Goal: Task Accomplishment & Management: Use online tool/utility

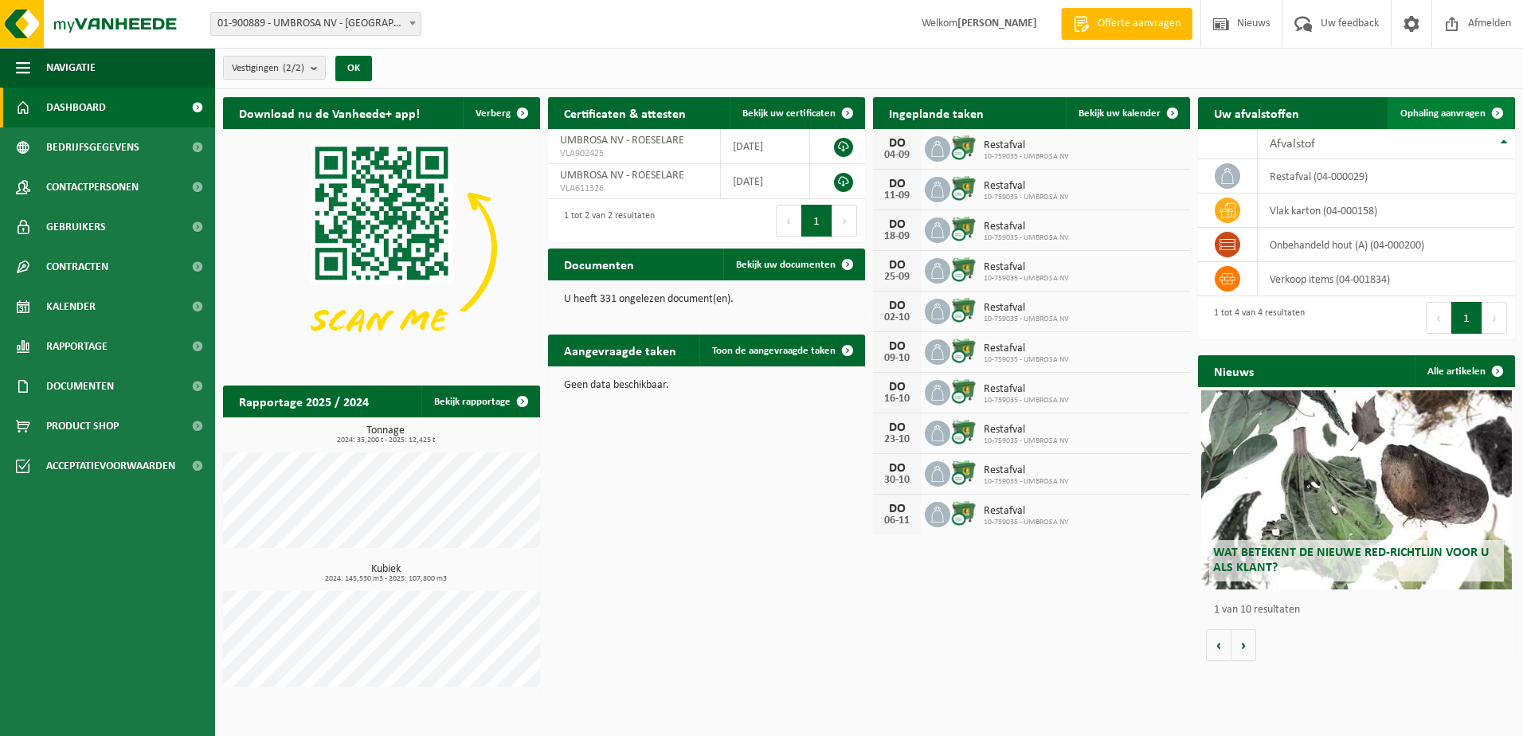
click at [1449, 108] on span "Ophaling aanvragen" at bounding box center [1442, 113] width 85 height 10
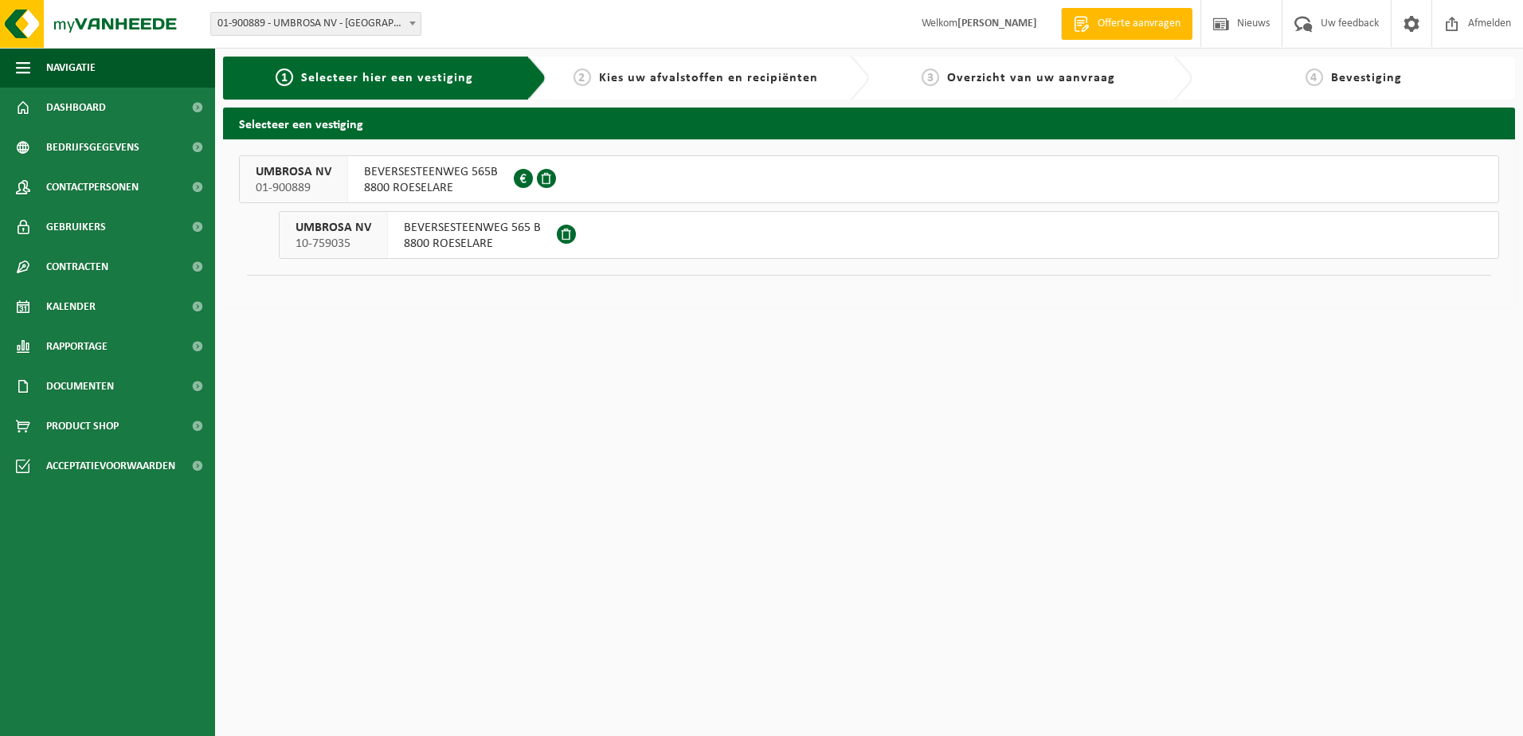
click at [446, 184] on span "8800 ROESELARE" at bounding box center [431, 188] width 134 height 16
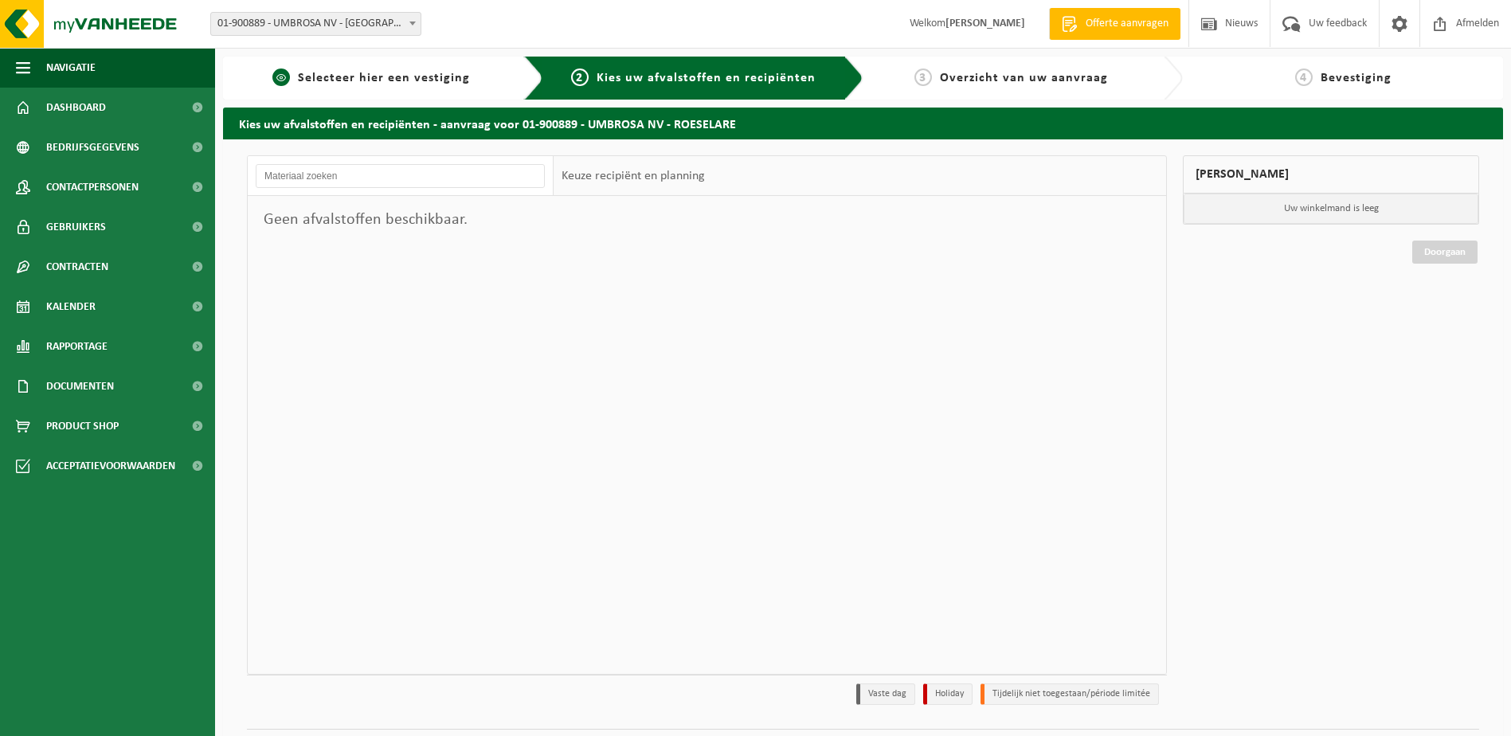
click at [386, 76] on span "Selecteer hier een vestiging" at bounding box center [384, 78] width 172 height 13
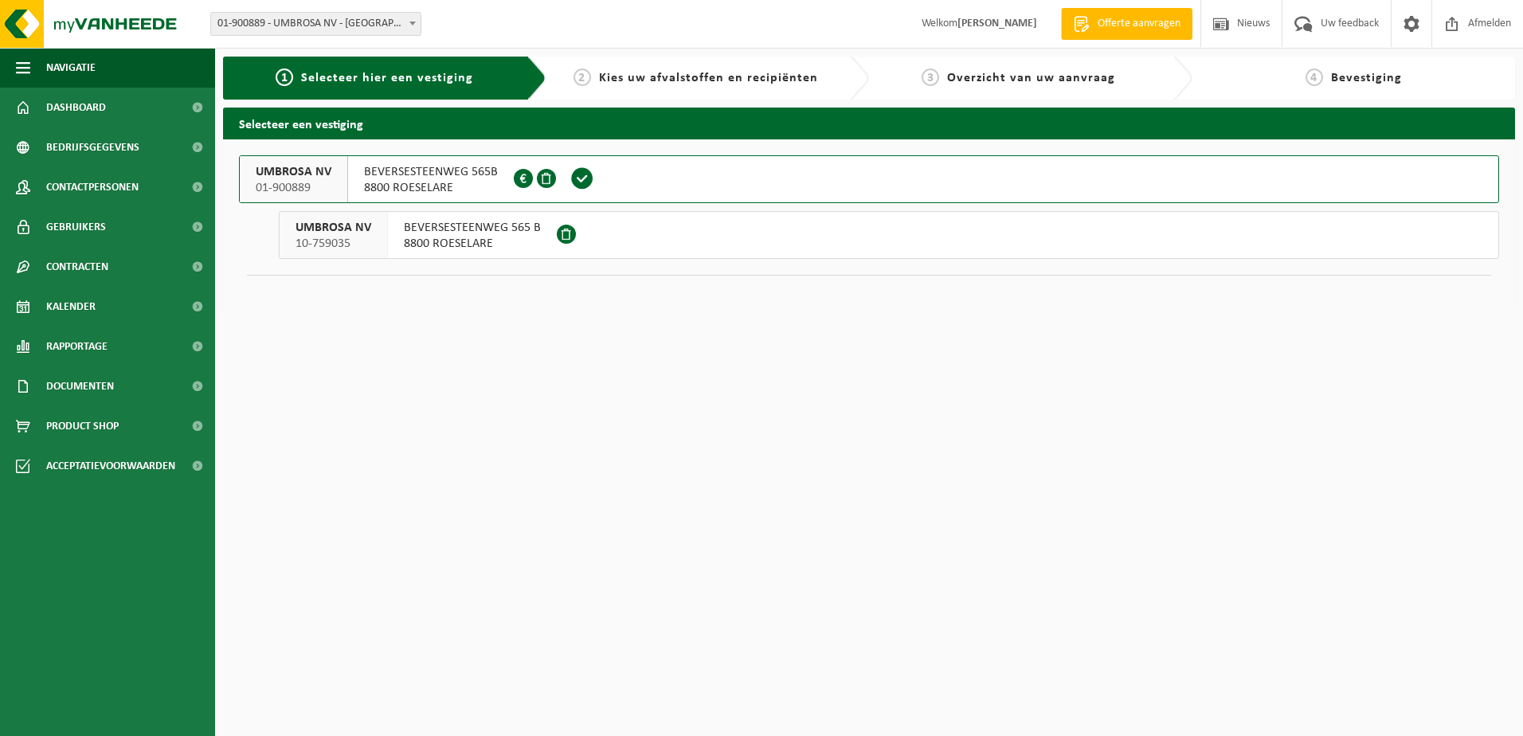
click at [409, 237] on span "8800 ROESELARE" at bounding box center [472, 244] width 137 height 16
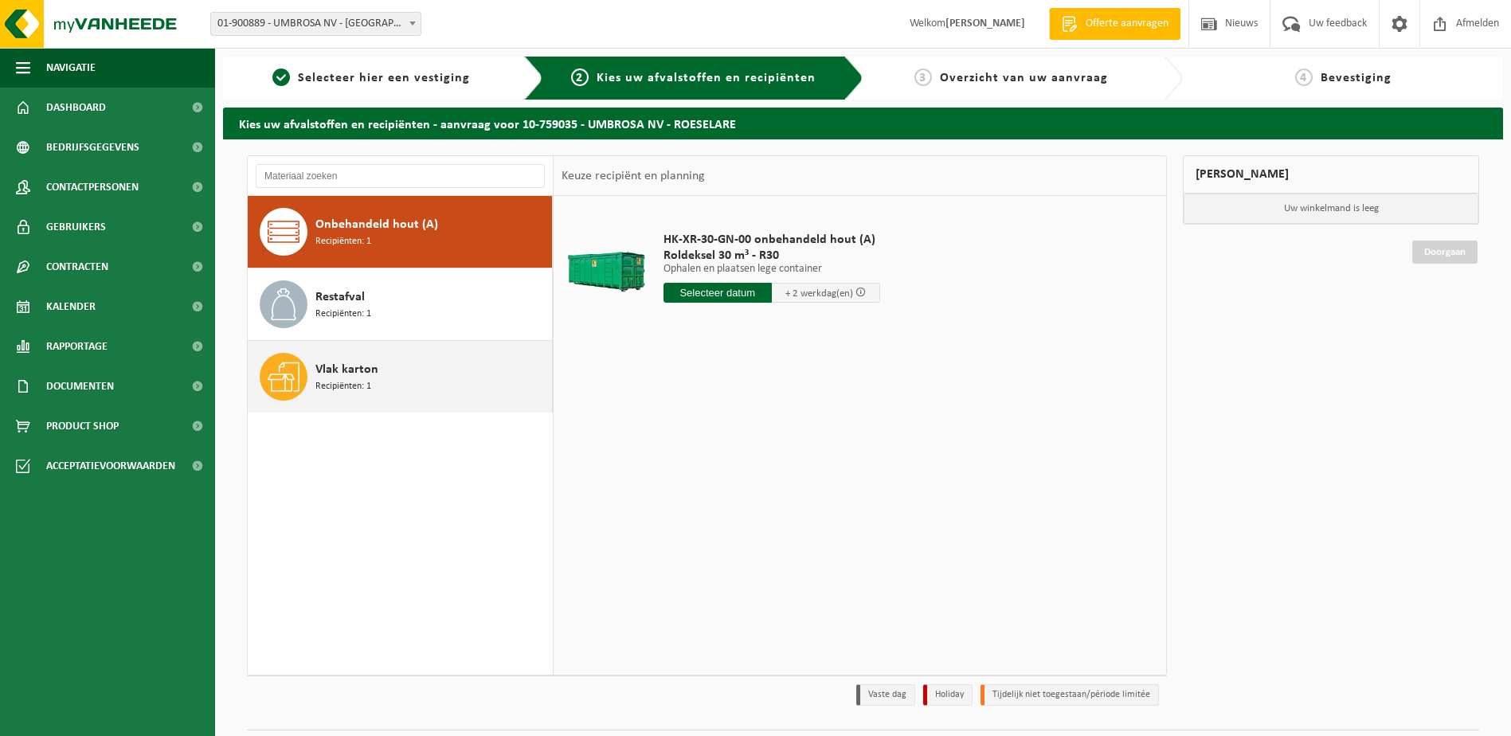
click at [427, 380] on div "Vlak karton Recipiënten: 1" at bounding box center [431, 377] width 233 height 48
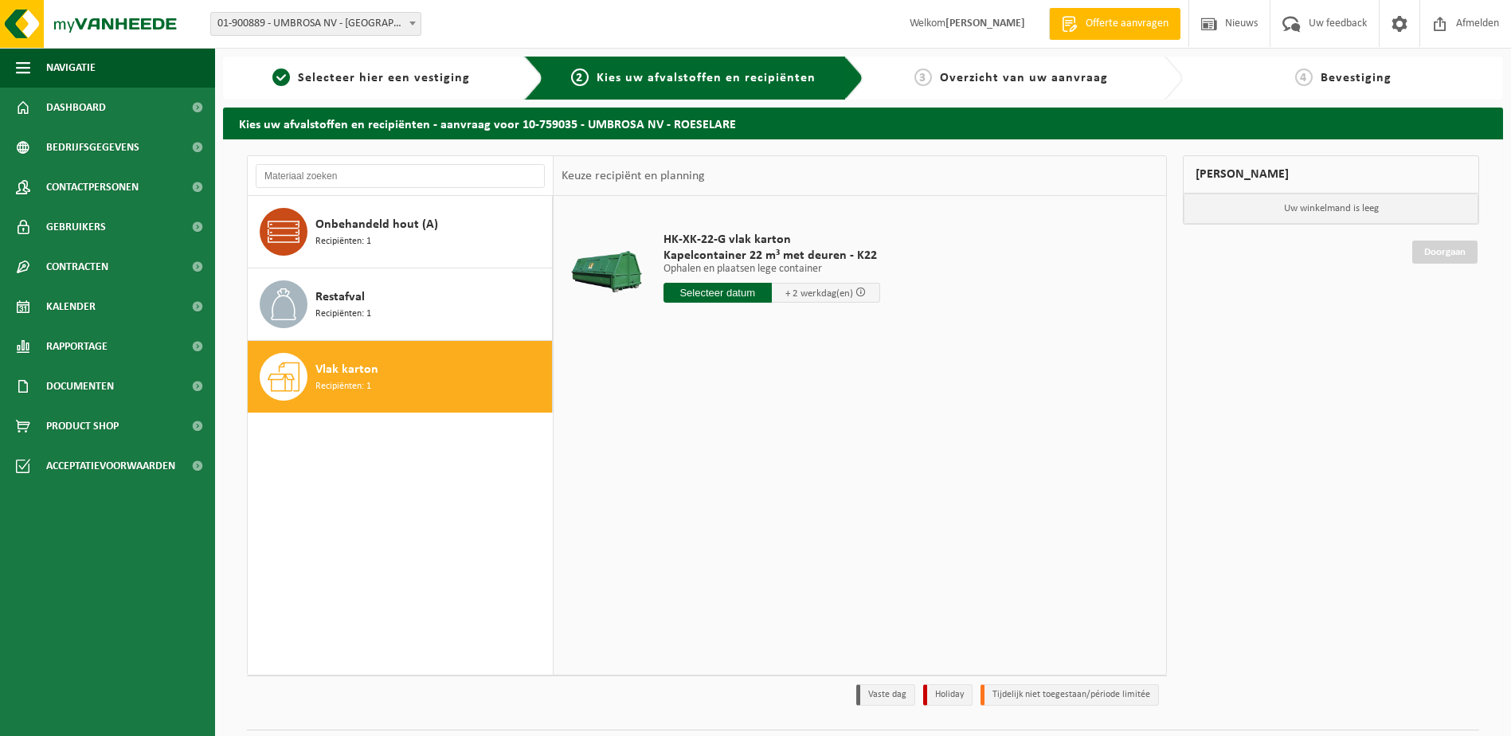
click at [718, 296] on input "text" at bounding box center [717, 293] width 108 height 20
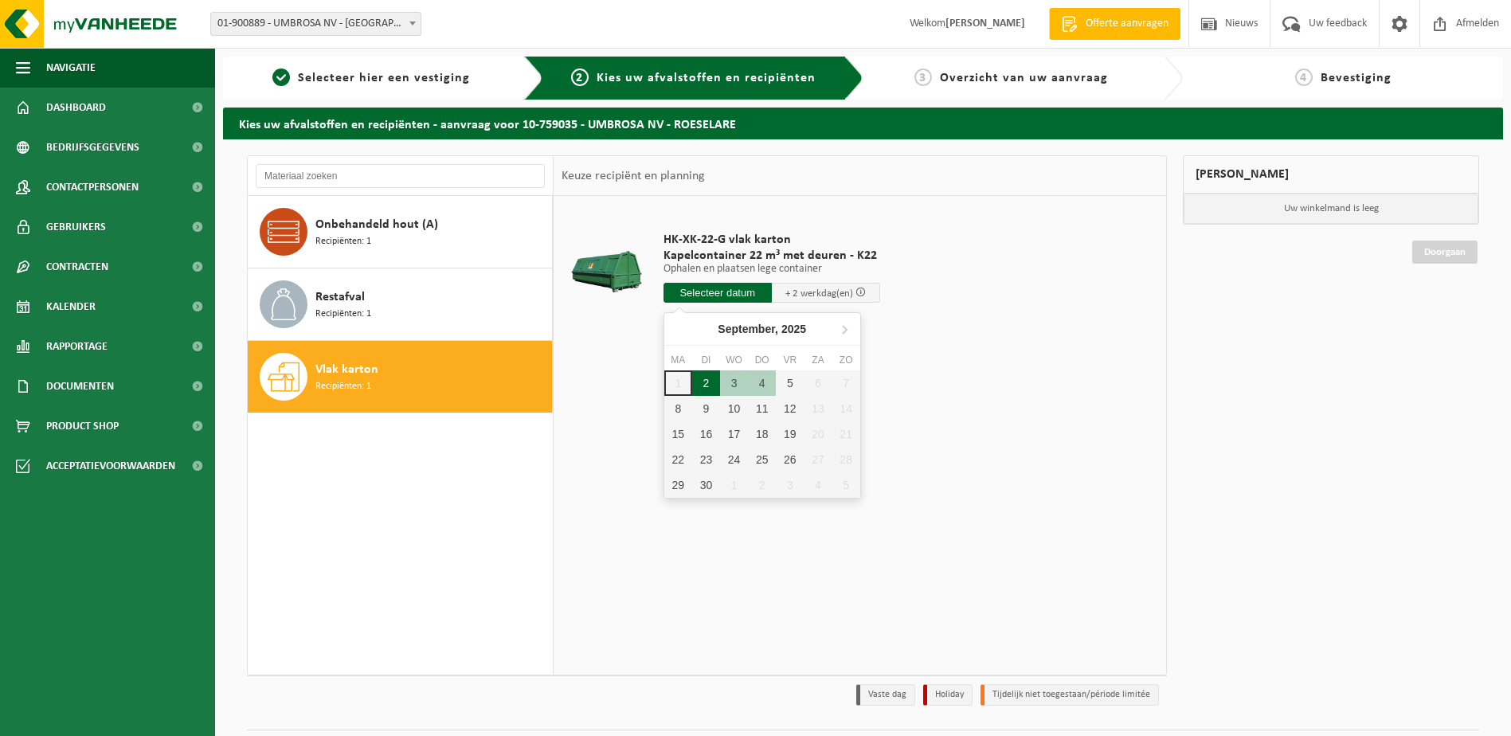
click at [706, 384] on div "2" at bounding box center [706, 382] width 28 height 25
type input "Van 2025-09-02"
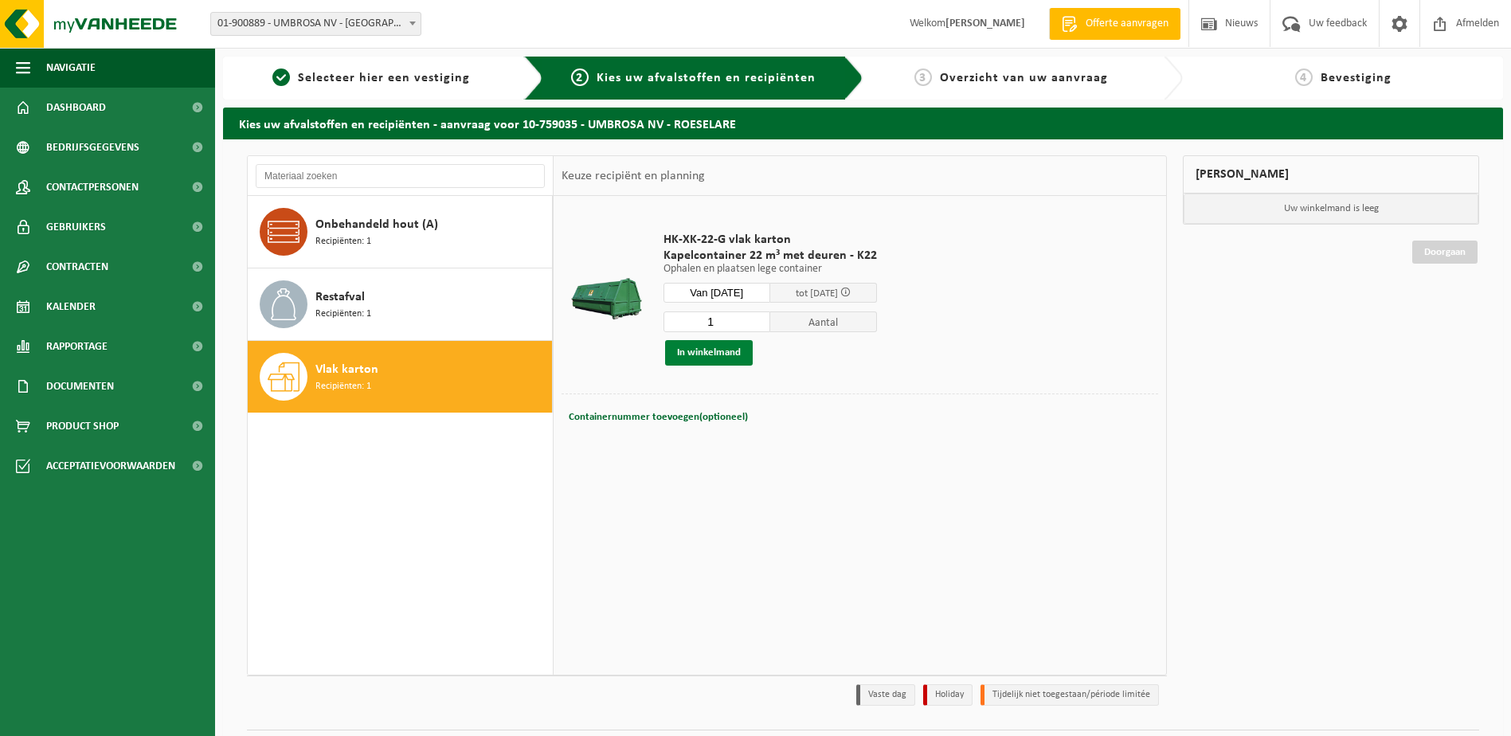
click at [719, 358] on button "In winkelmand" at bounding box center [709, 352] width 88 height 25
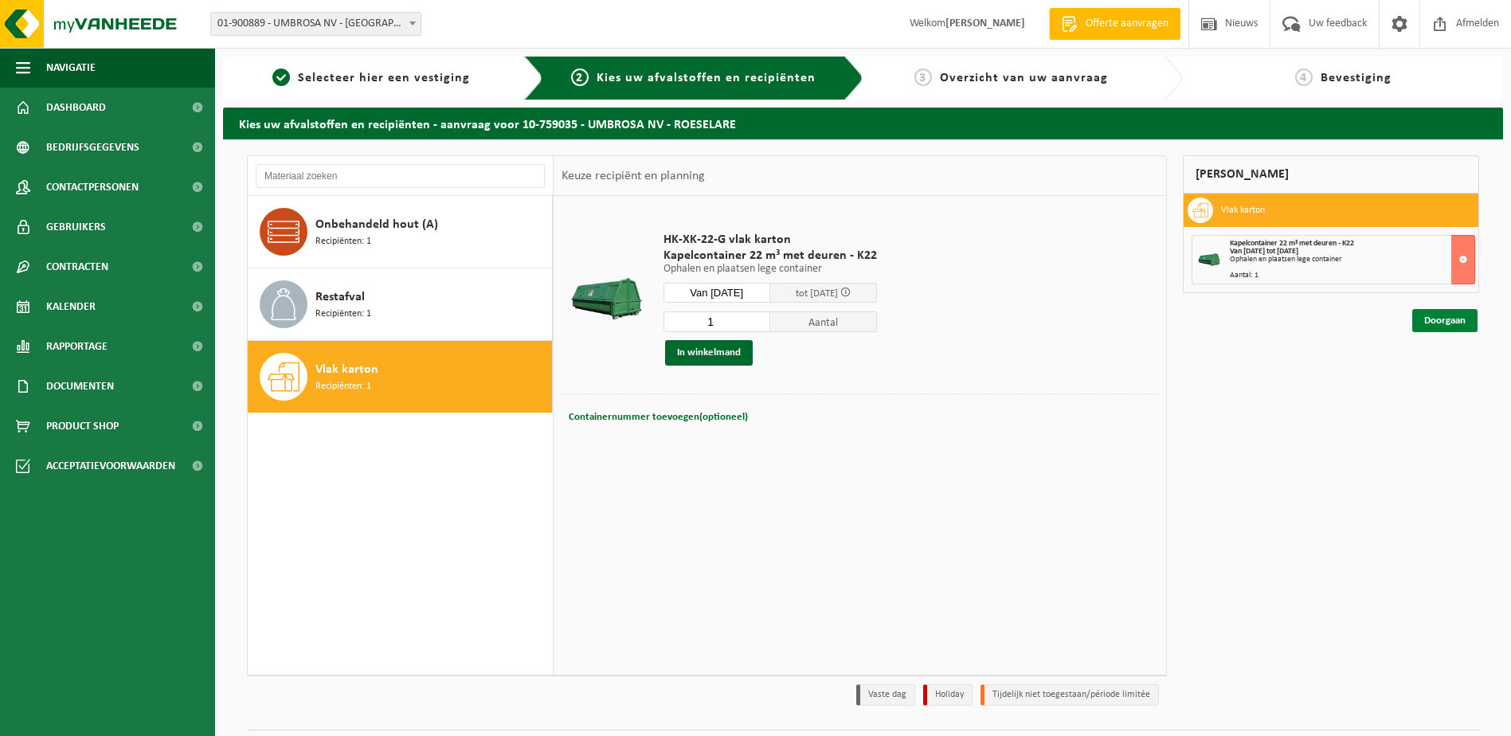
click at [1435, 319] on link "Doorgaan" at bounding box center [1444, 320] width 65 height 23
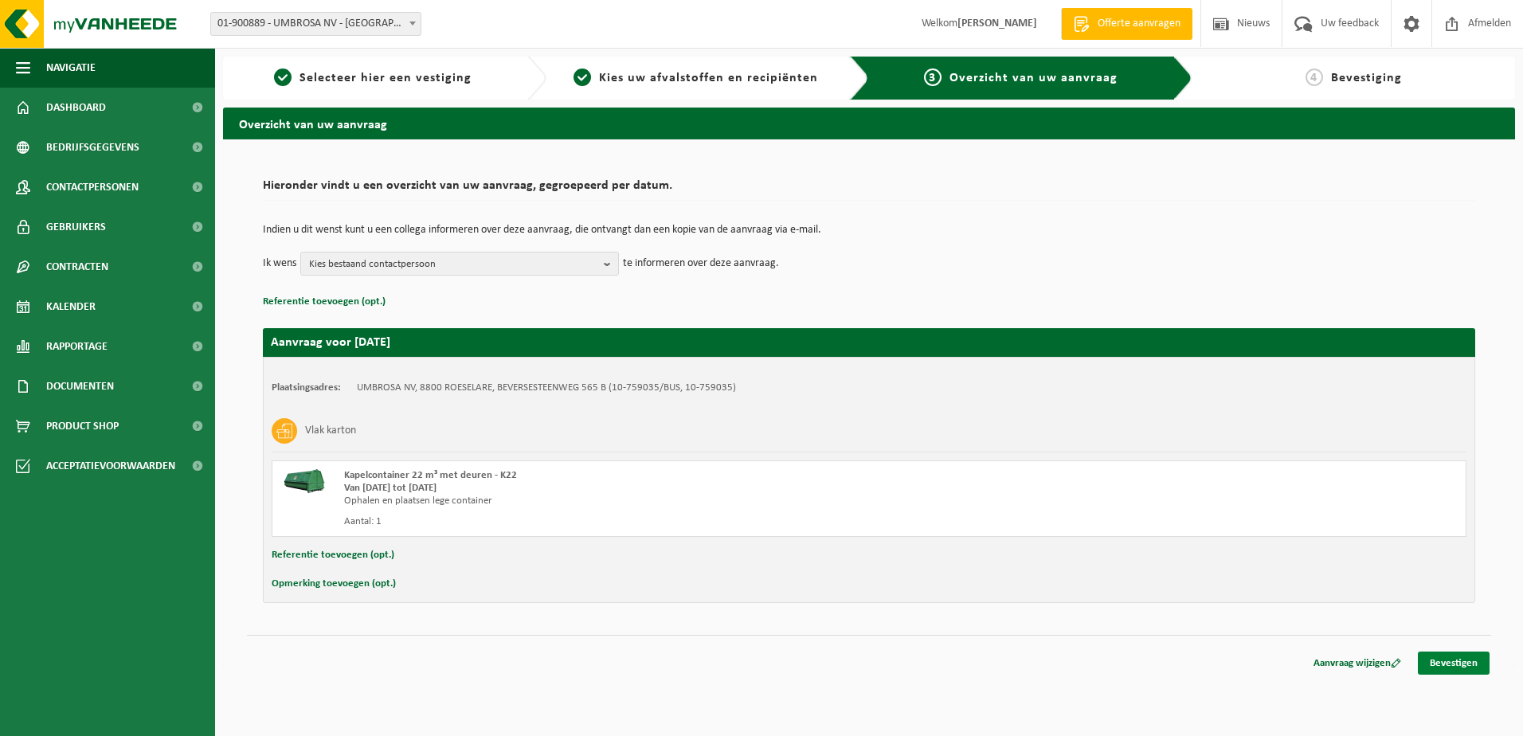
click at [1462, 661] on link "Bevestigen" at bounding box center [1454, 663] width 72 height 23
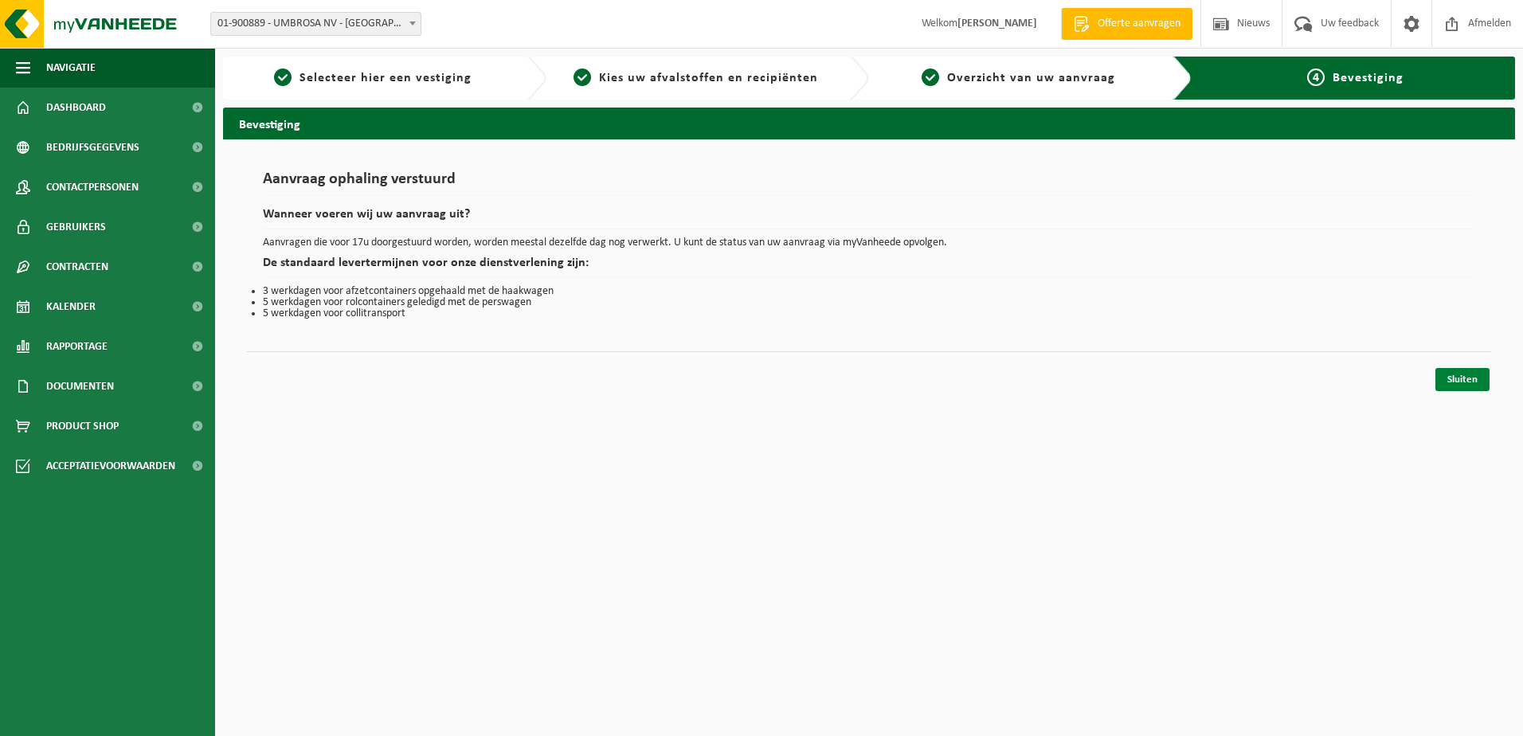
click at [1474, 378] on link "Sluiten" at bounding box center [1462, 379] width 54 height 23
